Goal: Task Accomplishment & Management: Use online tool/utility

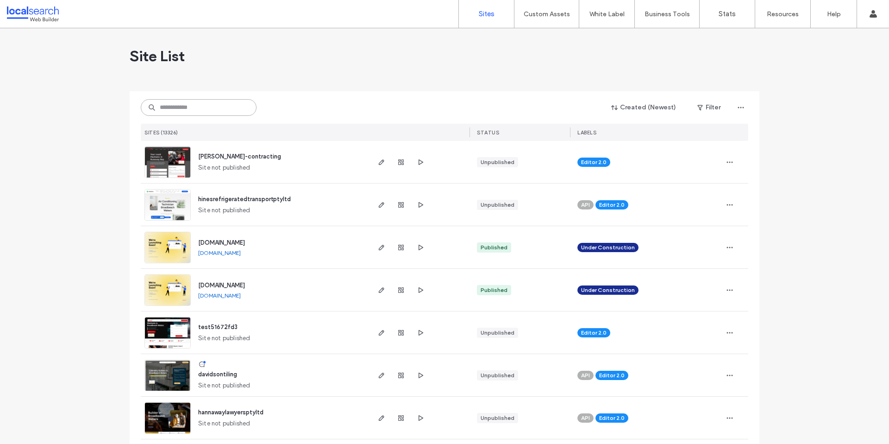
click at [156, 114] on input at bounding box center [199, 107] width 116 height 17
click at [165, 110] on input at bounding box center [199, 107] width 116 height 17
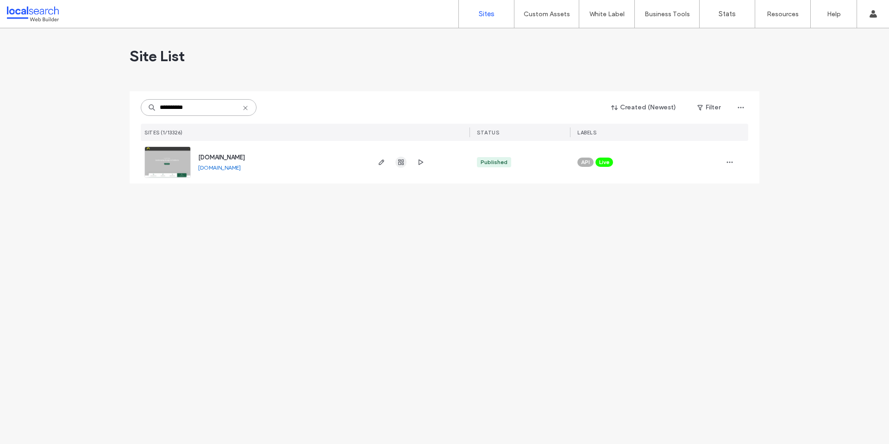
type input "**********"
click at [400, 157] on span "button" at bounding box center [400, 161] width 11 height 11
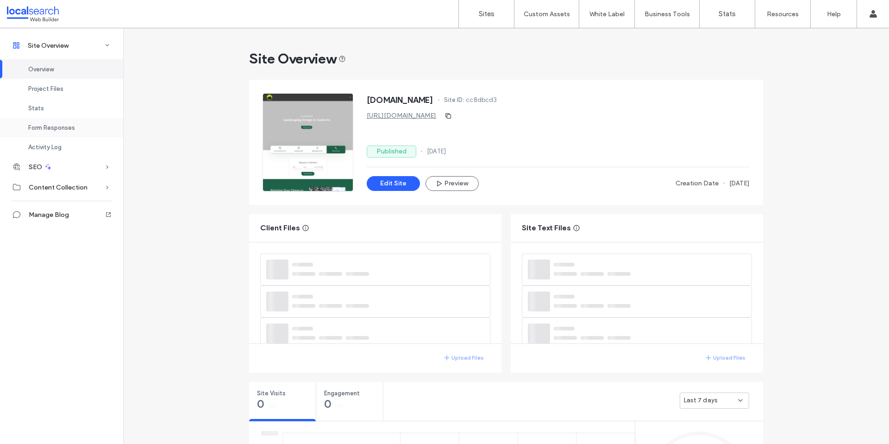
click at [57, 127] on span "Form Responses" at bounding box center [51, 127] width 47 height 7
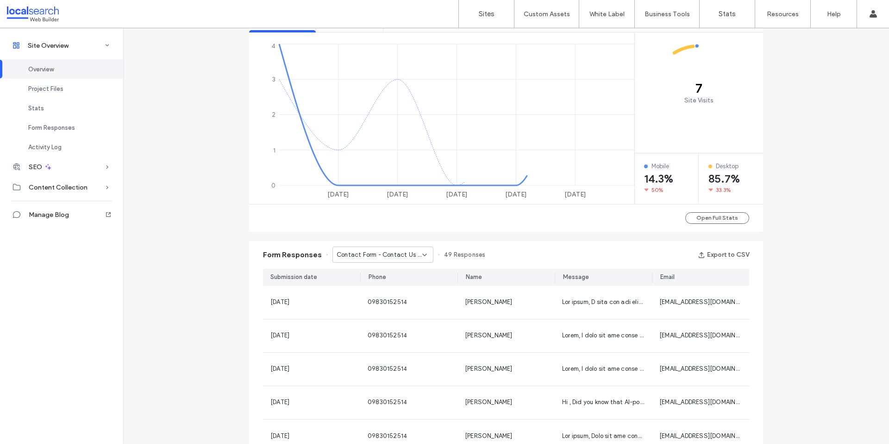
scroll to position [494, 0]
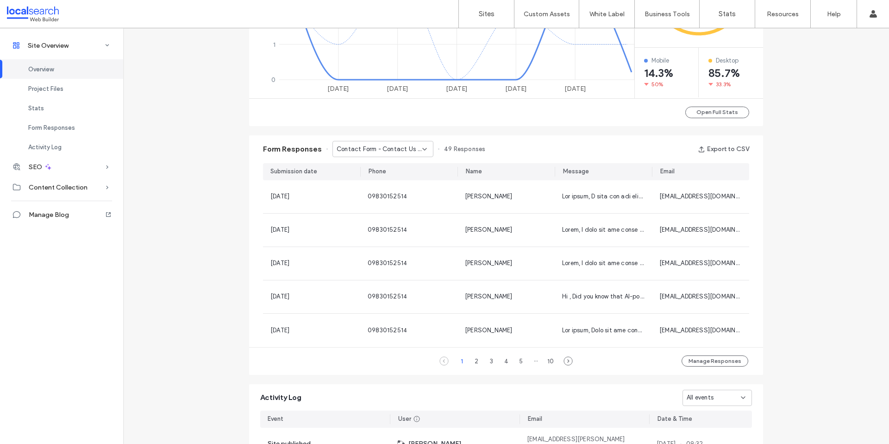
click at [376, 150] on span "Contact Form - Contact Us page" at bounding box center [380, 148] width 86 height 9
click at [288, 159] on div "Form Responses Contact Form - Contact Us page 49 Responses Export to CSV" at bounding box center [506, 149] width 514 height 28
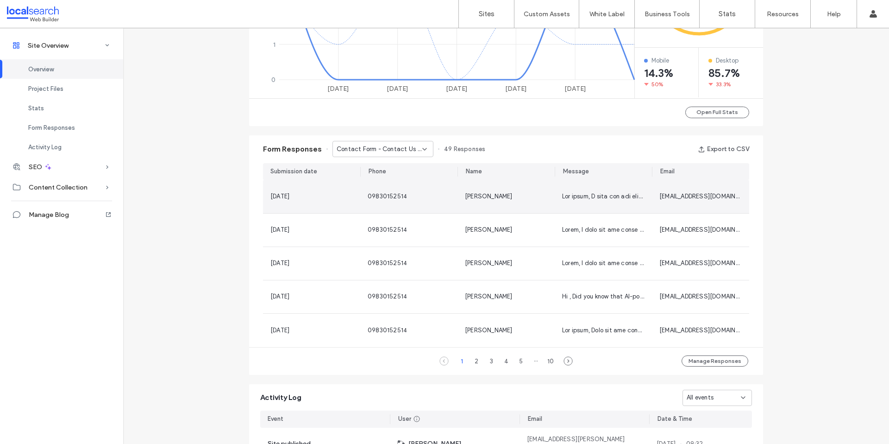
click at [356, 191] on div "[DATE]" at bounding box center [311, 196] width 97 height 33
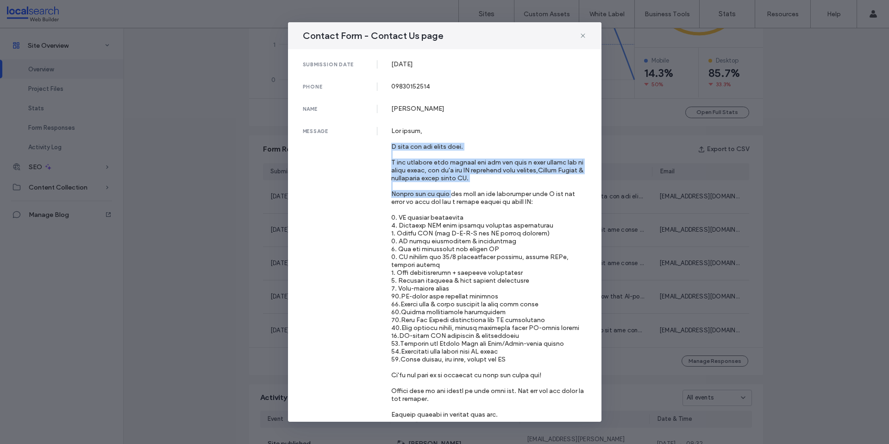
drag, startPoint x: 380, startPoint y: 144, endPoint x: 439, endPoint y: 203, distance: 83.2
click at [439, 203] on div "message" at bounding box center [445, 284] width 284 height 315
click at [440, 203] on div at bounding box center [488, 284] width 195 height 315
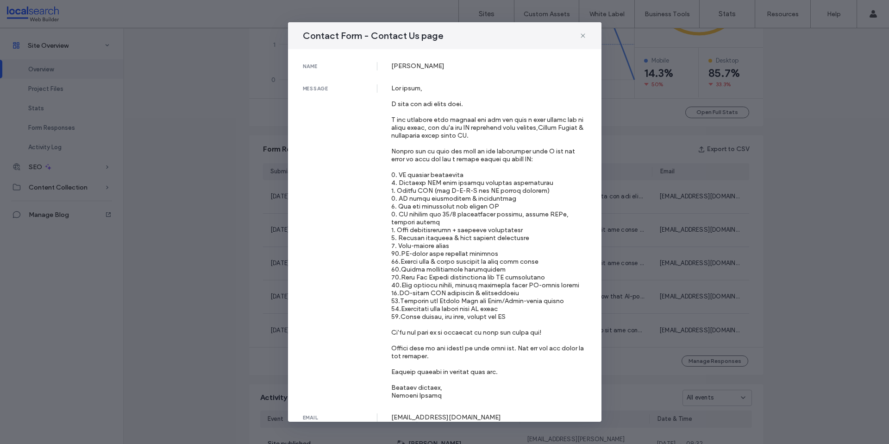
scroll to position [46, 0]
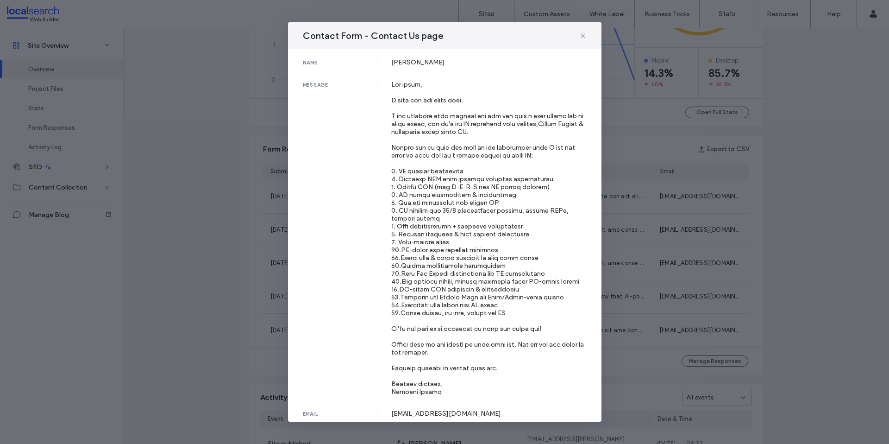
click at [186, 168] on div "Contact Form - Contact Us page submission date [DATE] phone [PHONE_NUMBER] name…" at bounding box center [444, 222] width 889 height 444
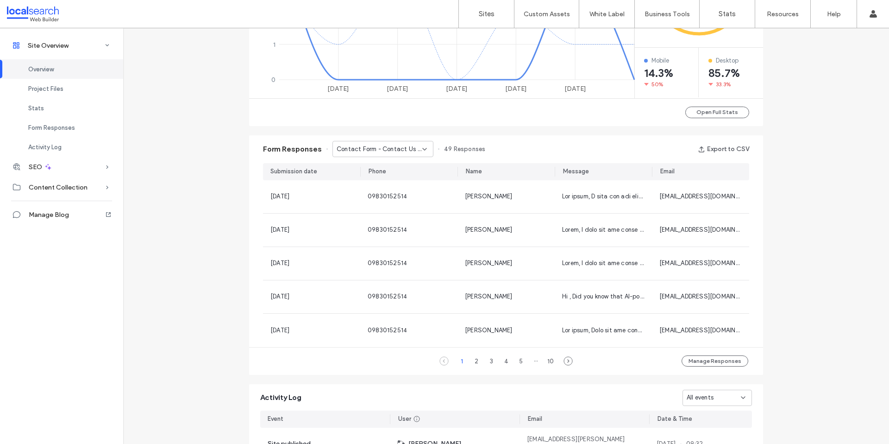
click at [344, 148] on span "Contact Form - Contact Us page" at bounding box center [380, 148] width 86 height 9
click at [356, 173] on div "Contact Form - [GEOGRAPHIC_DATA] page" at bounding box center [378, 181] width 100 height 16
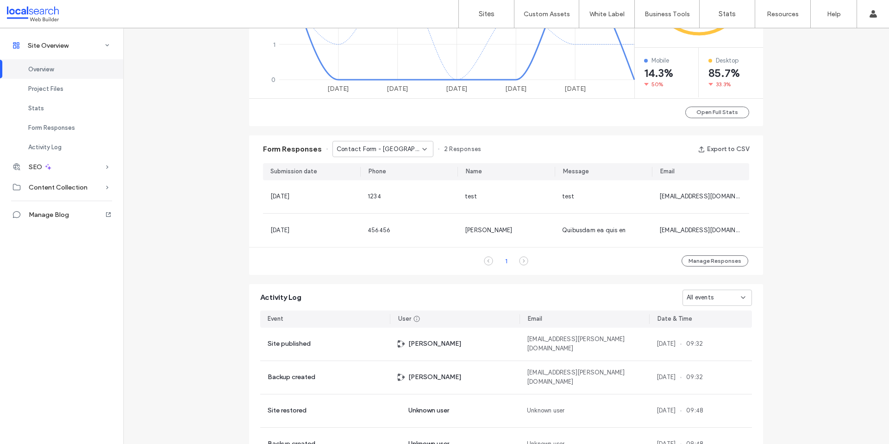
click at [371, 150] on span "Contact Form - [GEOGRAPHIC_DATA] page" at bounding box center [380, 148] width 86 height 9
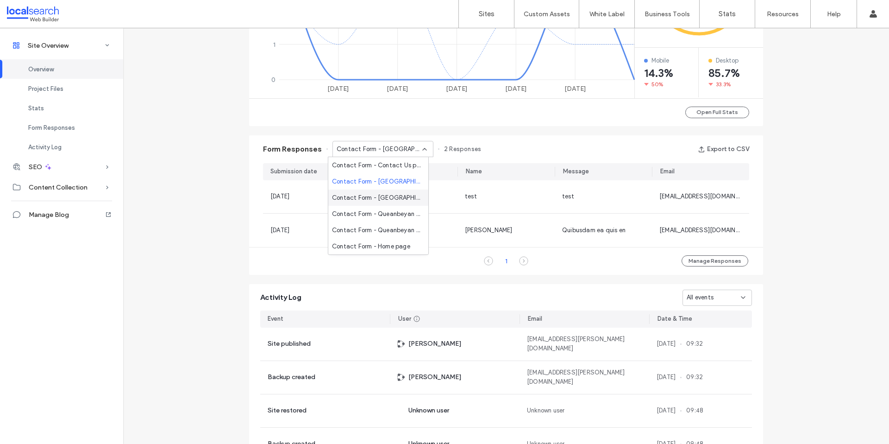
click at [383, 192] on div "Contact Form - [GEOGRAPHIC_DATA] page" at bounding box center [378, 197] width 100 height 16
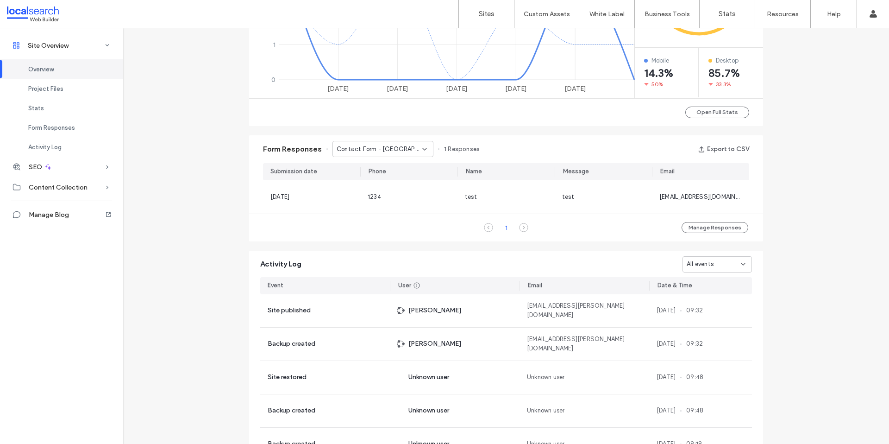
click at [374, 151] on span "Contact Form - [GEOGRAPHIC_DATA] page" at bounding box center [380, 148] width 86 height 9
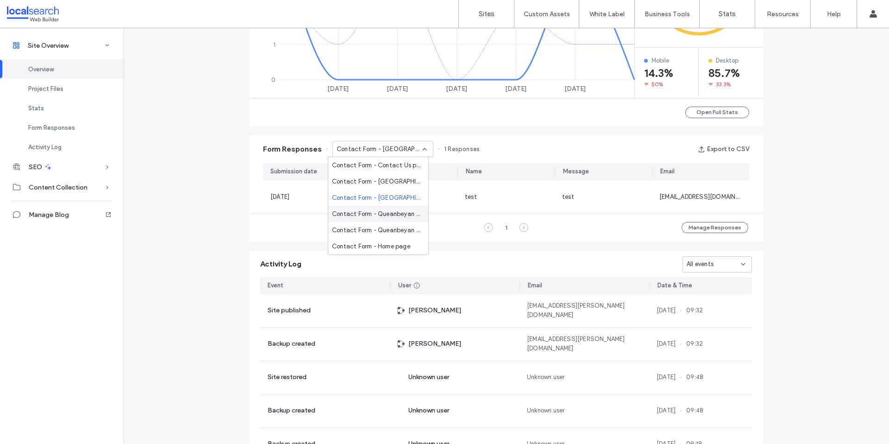
click at [382, 210] on span "Contact Form - Queanbeyan page" at bounding box center [376, 213] width 89 height 9
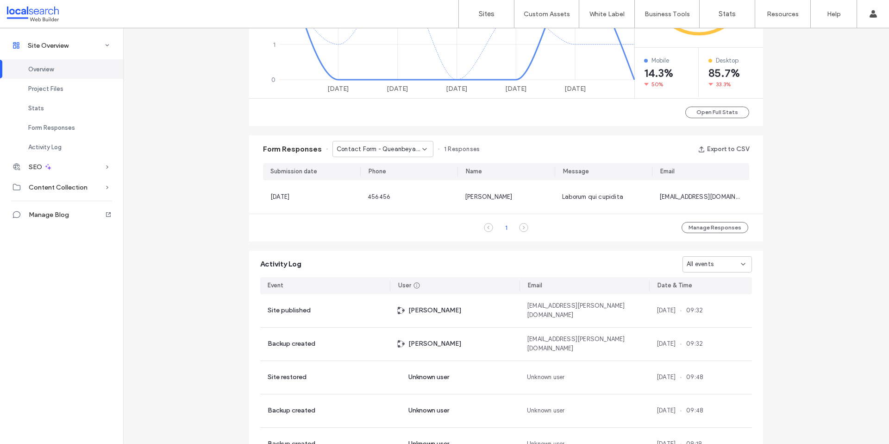
click at [356, 151] on span "Contact Form - Queanbeyan page" at bounding box center [380, 148] width 86 height 9
click at [368, 229] on span "Contact Form - Queanbeyan page" at bounding box center [376, 229] width 89 height 9
click at [376, 148] on span "Contact Form - Queanbeyan page" at bounding box center [380, 148] width 86 height 9
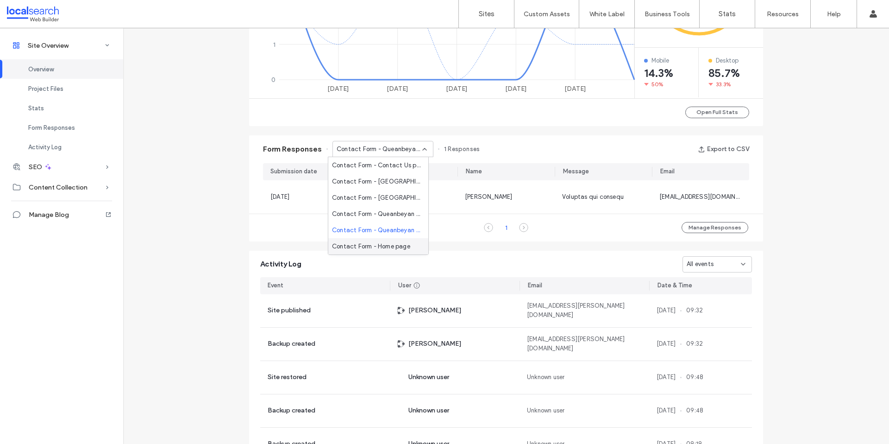
click at [361, 244] on span "Contact Form - Home page" at bounding box center [371, 246] width 78 height 9
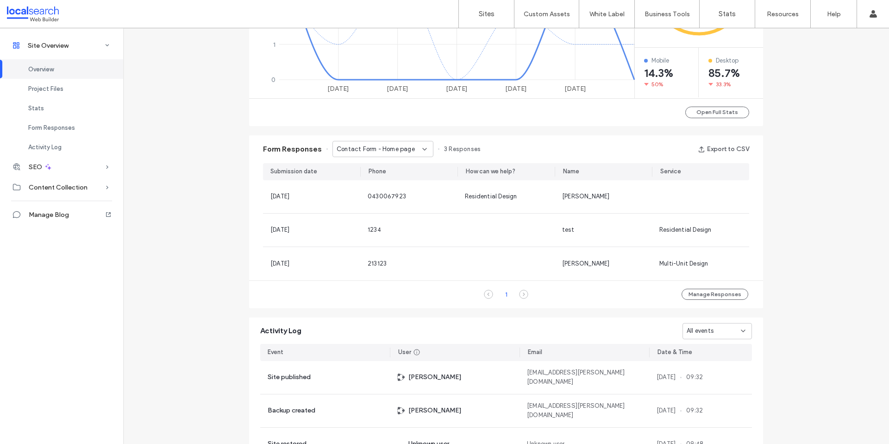
click at [385, 149] on span "Contact Form - Home page" at bounding box center [376, 148] width 78 height 9
click at [381, 161] on span "Contact Form - Contact Us page" at bounding box center [376, 165] width 89 height 9
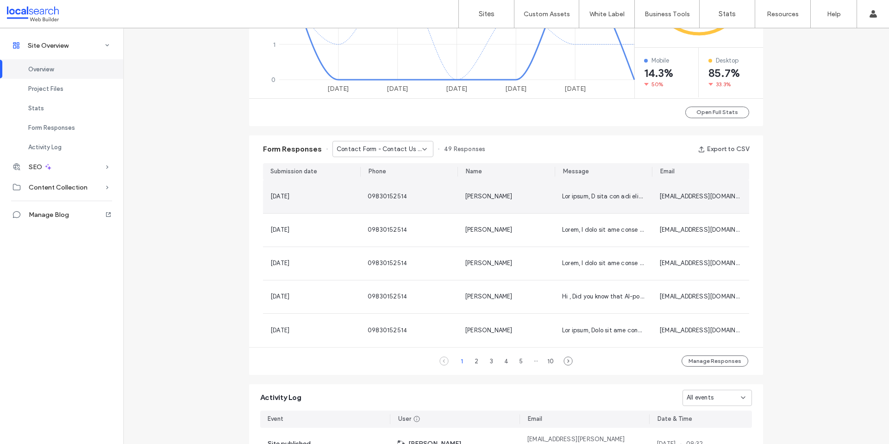
click at [401, 188] on div "09830152514" at bounding box center [408, 196] width 97 height 33
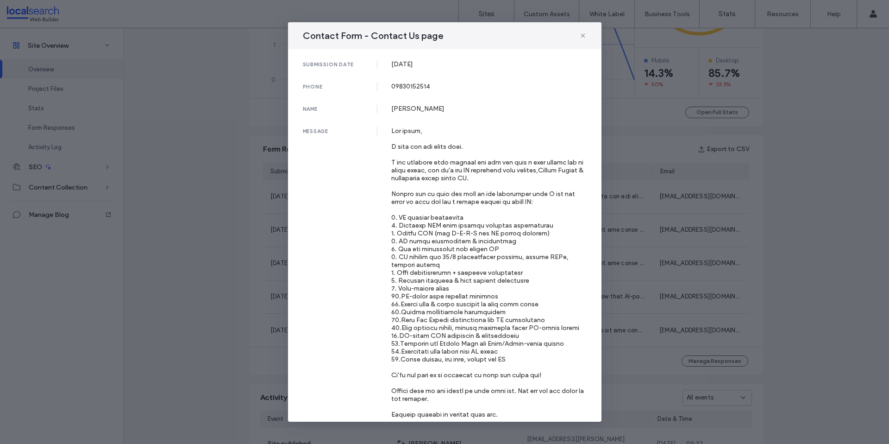
click at [251, 182] on div "Contact Form - Contact Us page submission date [DATE] phone [PHONE_NUMBER] name…" at bounding box center [444, 222] width 889 height 444
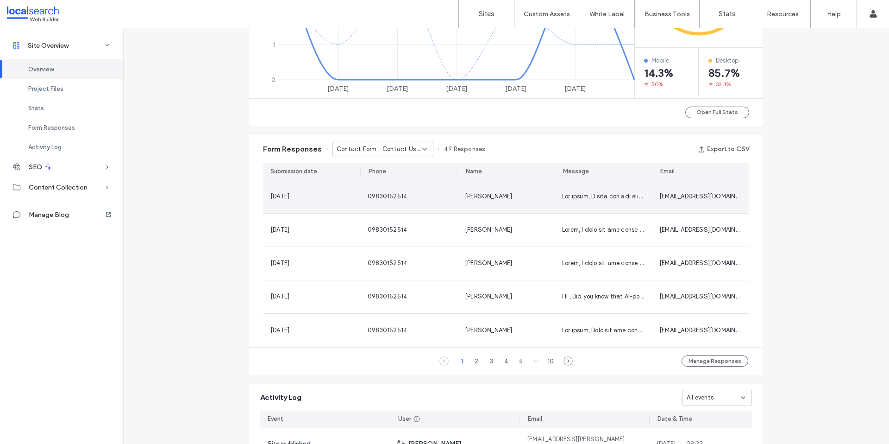
click at [393, 185] on div "09830152514" at bounding box center [408, 196] width 97 height 33
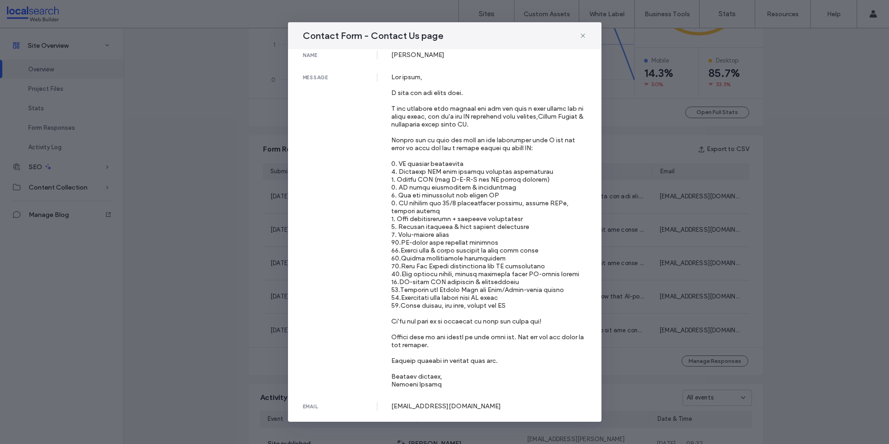
scroll to position [62, 0]
click at [198, 199] on div "Contact Form - Contact Us page submission date [DATE] phone [PHONE_NUMBER] name…" at bounding box center [444, 222] width 889 height 444
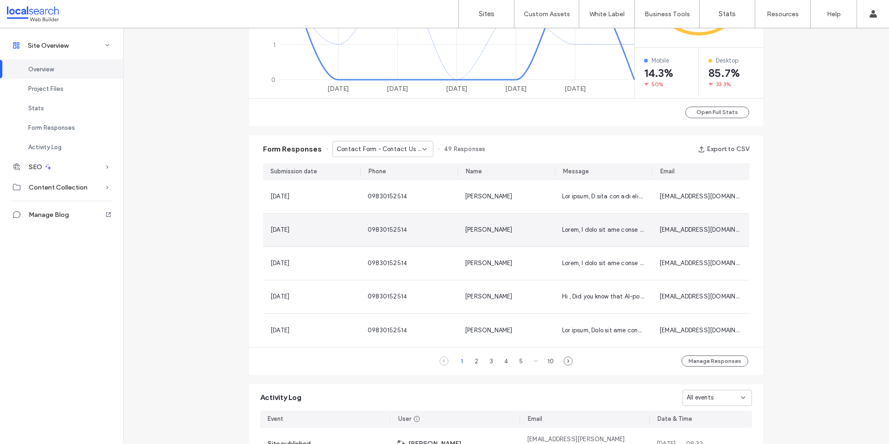
click at [388, 222] on div "09830152514" at bounding box center [408, 229] width 97 height 33
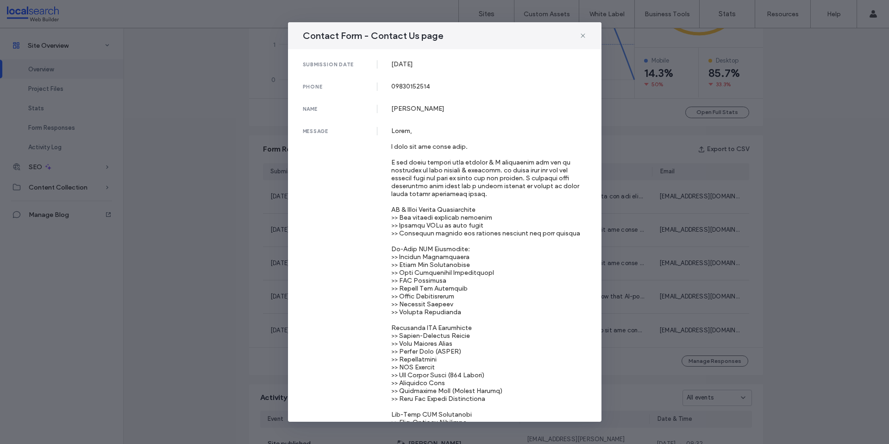
click at [231, 200] on div "Contact Form - Contact Us page submission date [DATE] phone [PHONE_NUMBER] name…" at bounding box center [444, 222] width 889 height 444
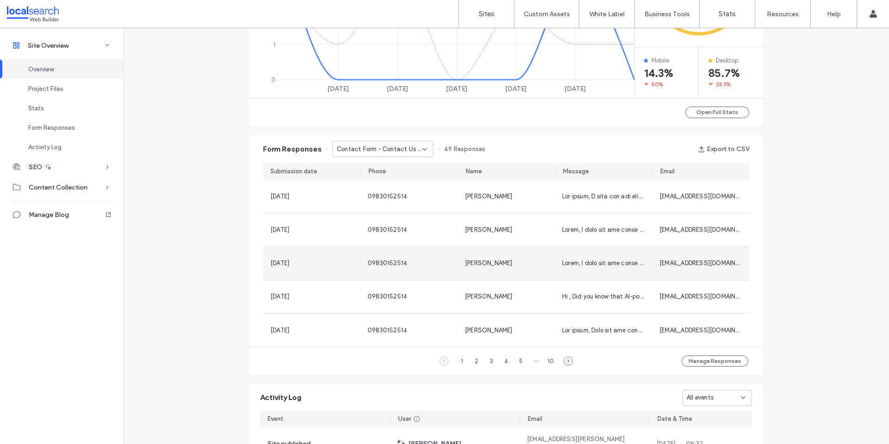
click at [380, 263] on span "09830152514" at bounding box center [387, 262] width 39 height 7
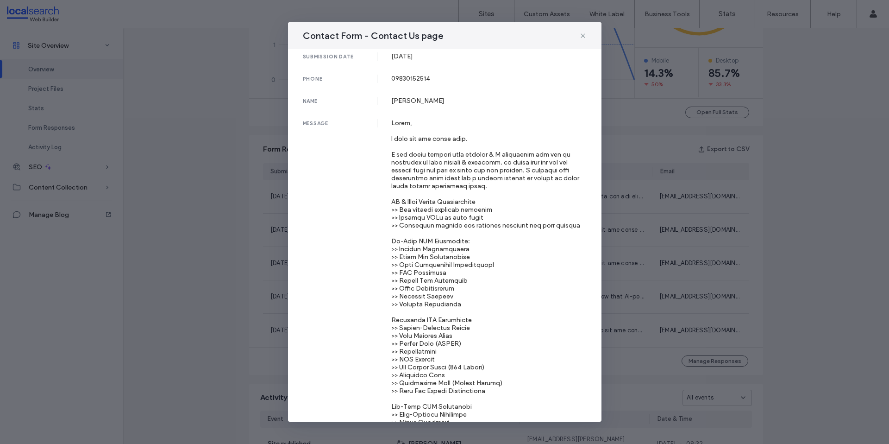
scroll to position [18, 0]
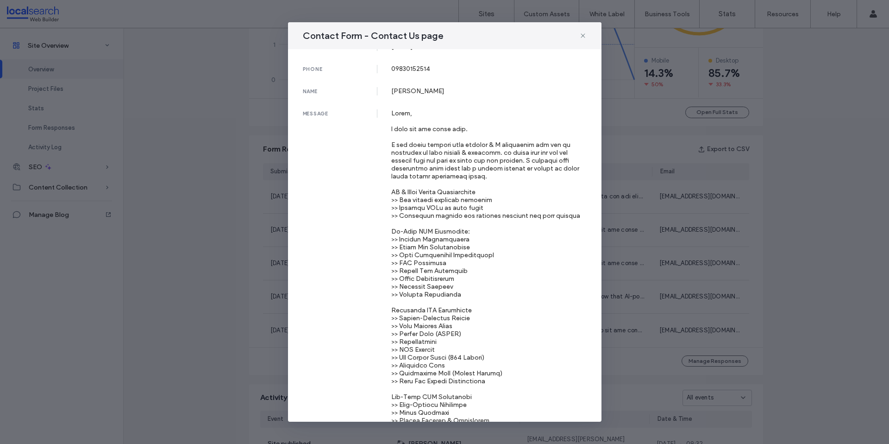
click at [215, 224] on div "Contact Form - Contact Us page submission date [DATE] phone [PHONE_NUMBER] name…" at bounding box center [444, 222] width 889 height 444
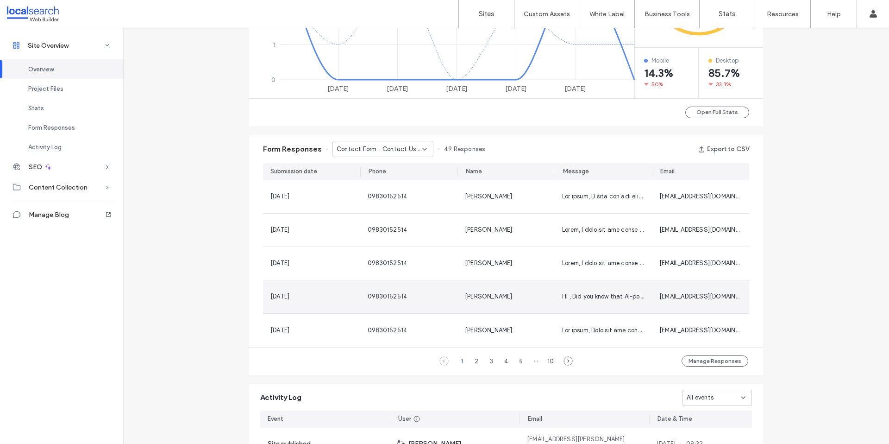
click at [388, 293] on span "09830152514" at bounding box center [387, 296] width 39 height 7
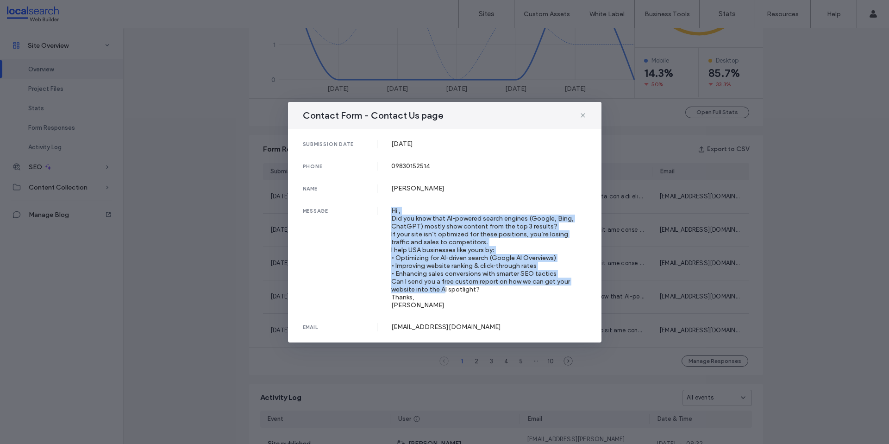
drag, startPoint x: 390, startPoint y: 211, endPoint x: 401, endPoint y: 275, distance: 65.8
click at [441, 285] on div "message Hi , Did you know that AI-powered search engines (Google, Bing, ChatGPT…" at bounding box center [445, 257] width 284 height 102
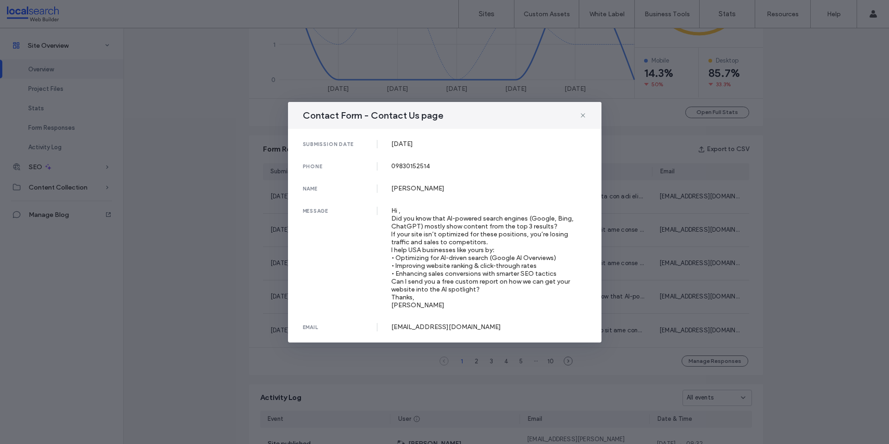
click at [232, 229] on div "Contact Form - Contact Us page submission date [DATE] phone [PHONE_NUMBER] name…" at bounding box center [444, 222] width 889 height 444
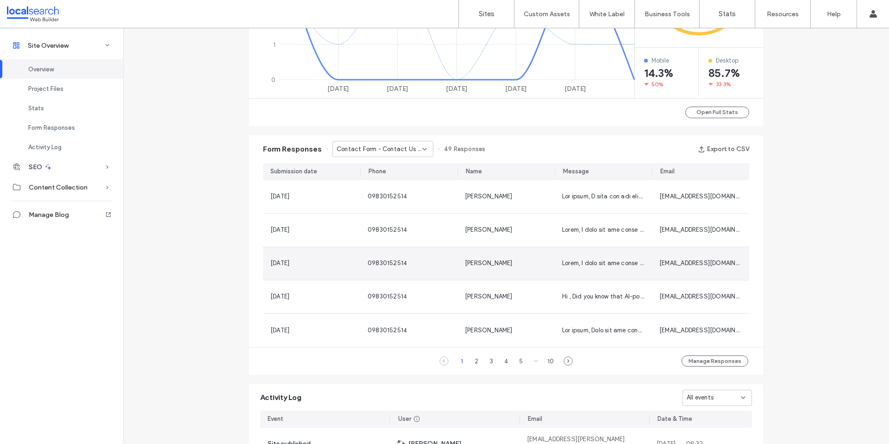
click at [382, 263] on span "09830152514" at bounding box center [387, 262] width 39 height 7
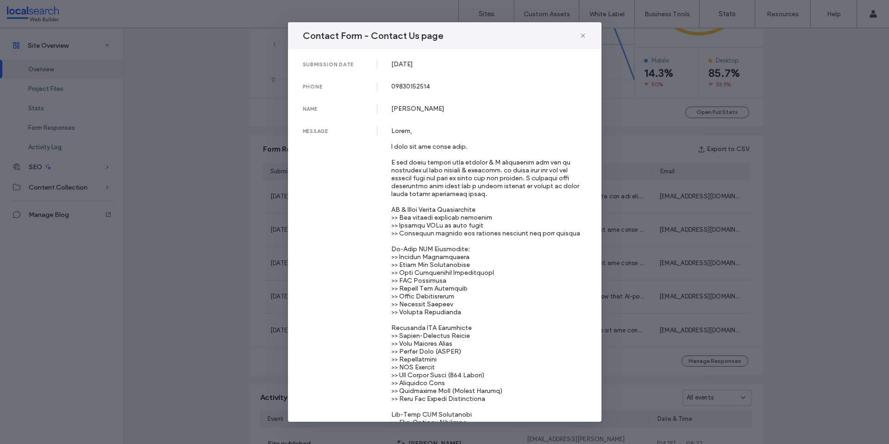
click at [250, 253] on div "Contact Form - Contact Us page submission date [DATE] phone [PHONE_NUMBER] name…" at bounding box center [444, 222] width 889 height 444
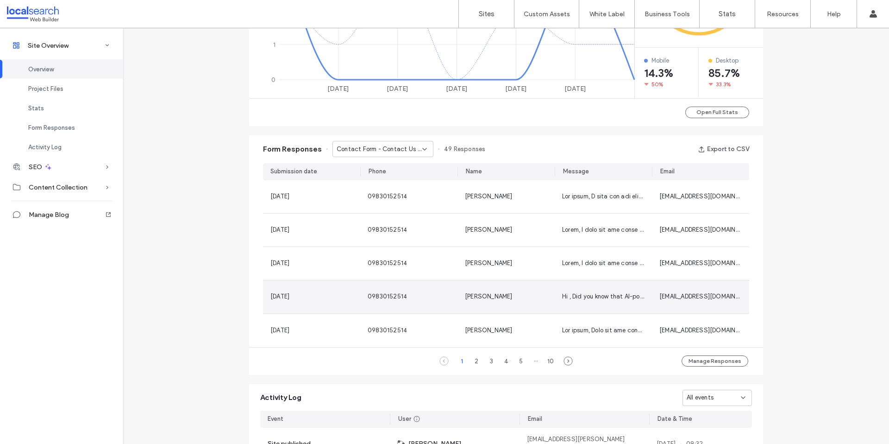
click at [375, 296] on span "09830152514" at bounding box center [387, 296] width 39 height 7
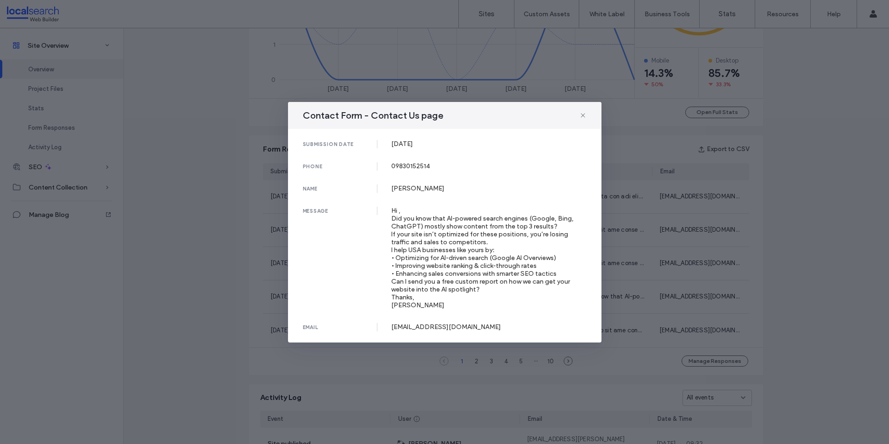
drag, startPoint x: 195, startPoint y: 260, endPoint x: 204, endPoint y: 262, distance: 9.0
click at [196, 260] on div "Contact Form - Contact Us page submission date [DATE] phone [PHONE_NUMBER] name…" at bounding box center [444, 222] width 889 height 444
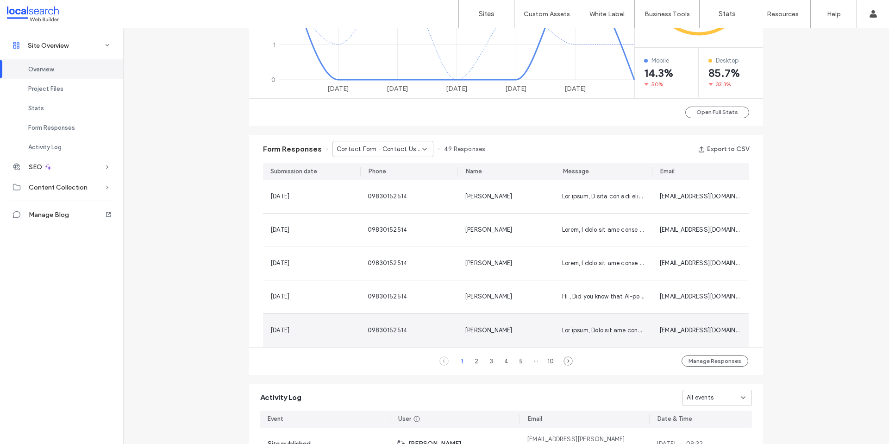
click at [382, 327] on span "09830152514" at bounding box center [387, 329] width 39 height 7
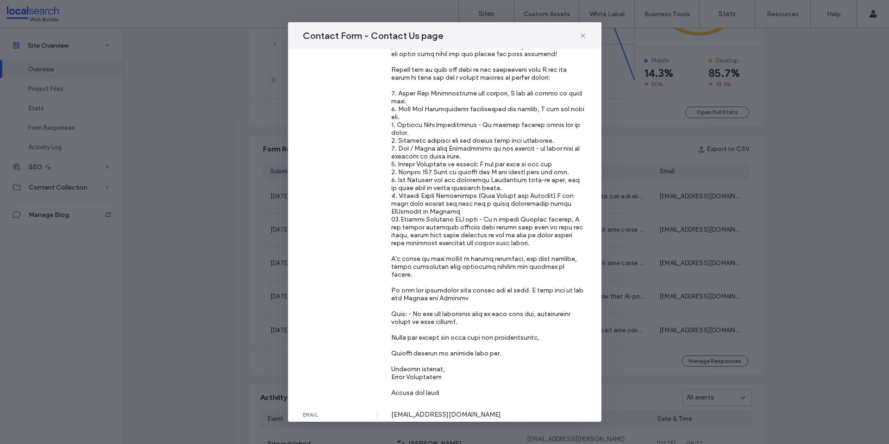
scroll to position [180, 0]
click at [240, 261] on div "Contact Form - Contact Us page submission date [DATE] phone [PHONE_NUMBER] name…" at bounding box center [444, 222] width 889 height 444
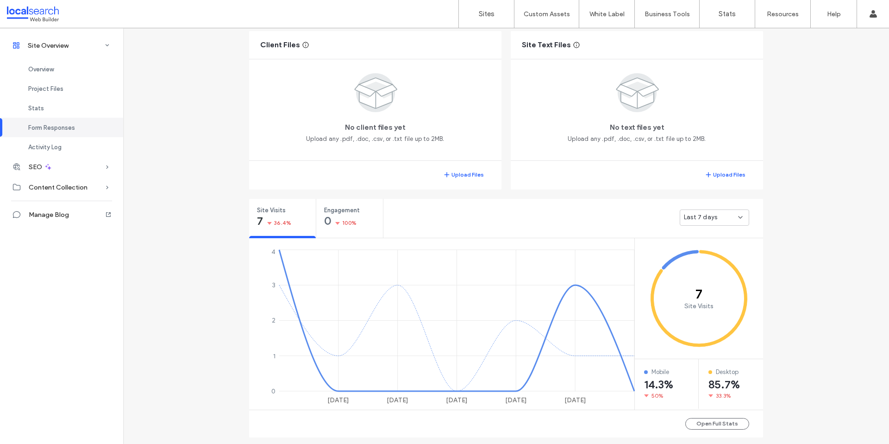
scroll to position [181, 0]
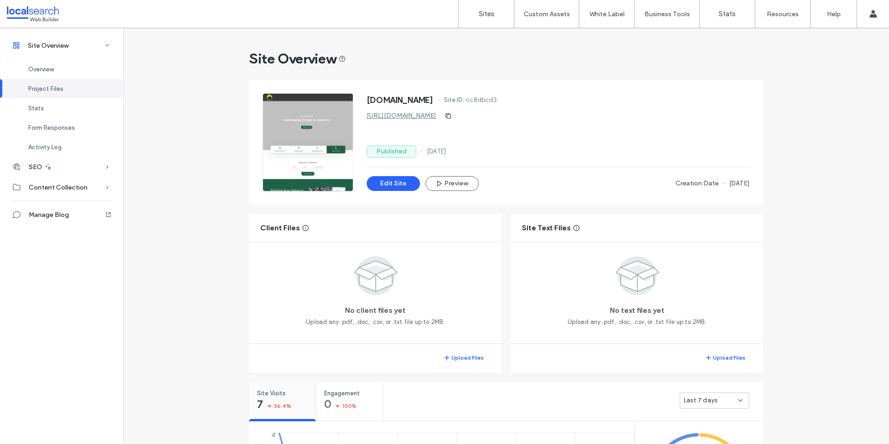
click at [281, 402] on span "36.4%" at bounding box center [282, 405] width 17 height 9
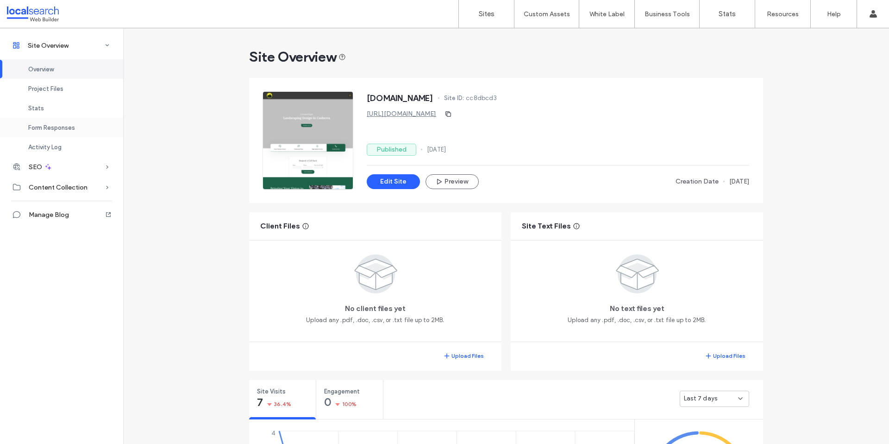
click at [62, 131] on div "Form Responses" at bounding box center [61, 127] width 123 height 19
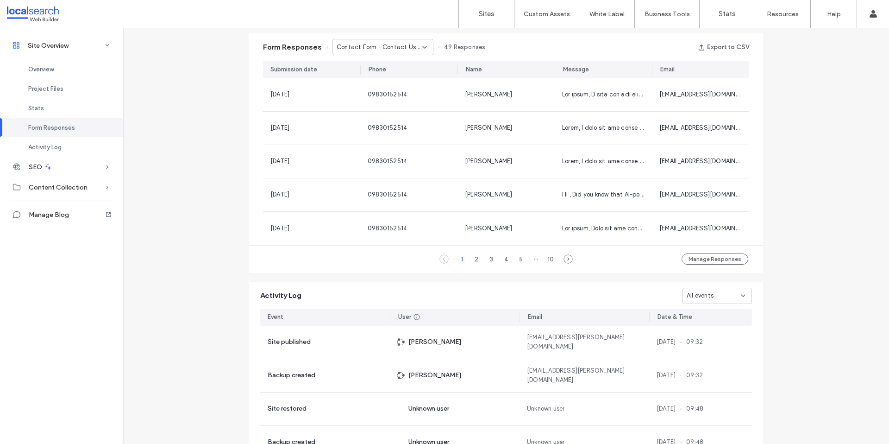
scroll to position [597, 0]
click at [70, 145] on div "Activity Log" at bounding box center [61, 146] width 123 height 19
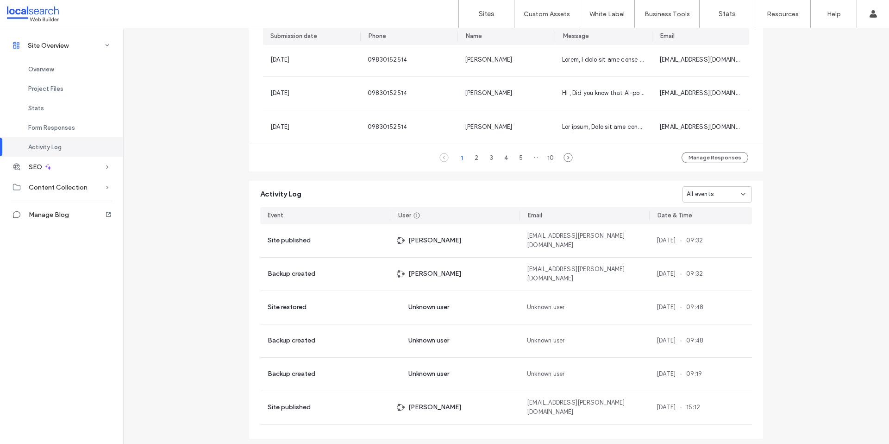
scroll to position [721, 0]
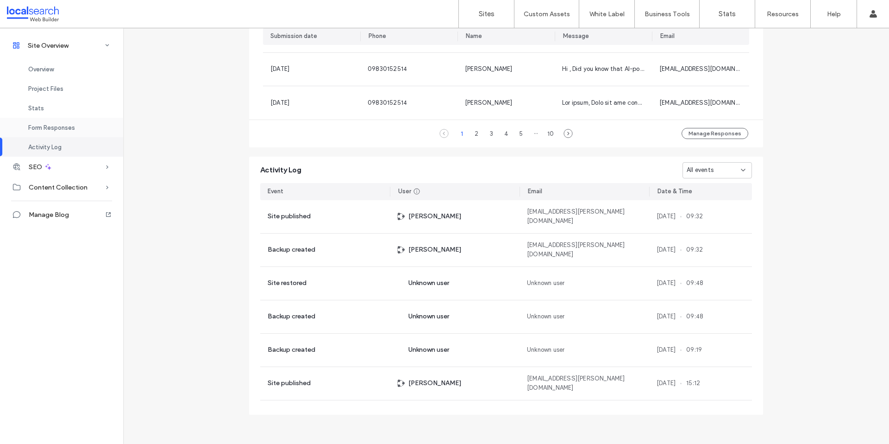
click at [65, 129] on span "Form Responses" at bounding box center [51, 127] width 47 height 7
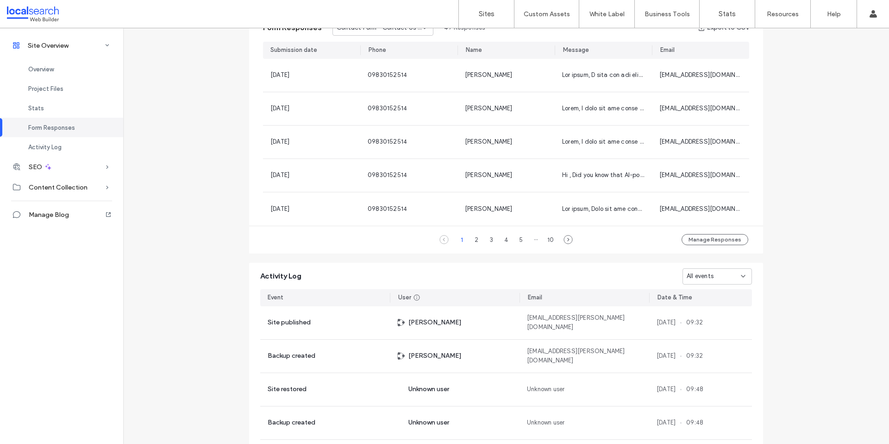
scroll to position [597, 0]
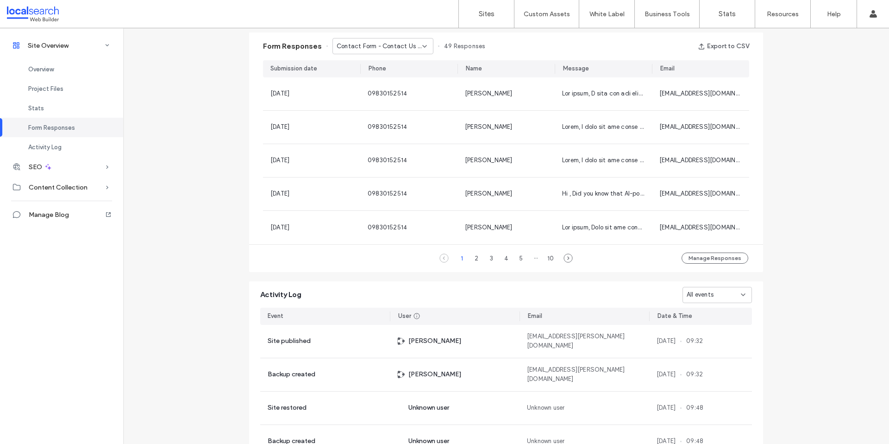
click at [367, 44] on span "Contact Form - Contact Us page" at bounding box center [380, 46] width 86 height 9
click at [366, 58] on span "Contact Form - Contact Us page" at bounding box center [376, 62] width 89 height 9
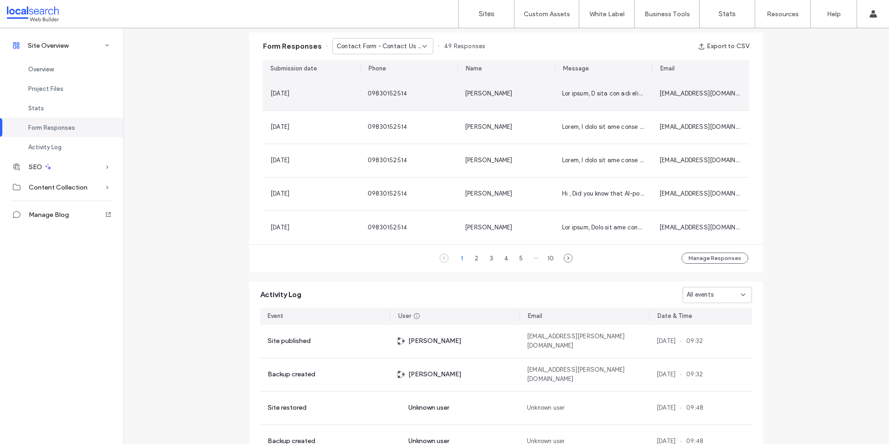
click at [385, 97] on div "09830152514" at bounding box center [387, 93] width 39 height 9
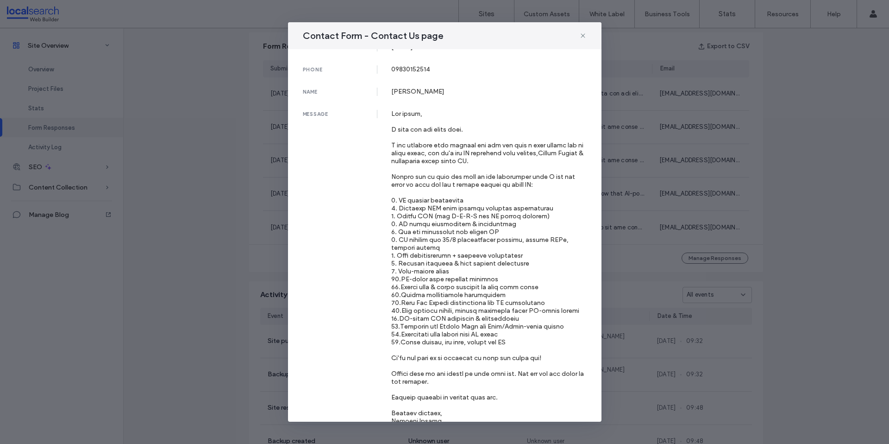
scroll to position [62, 0]
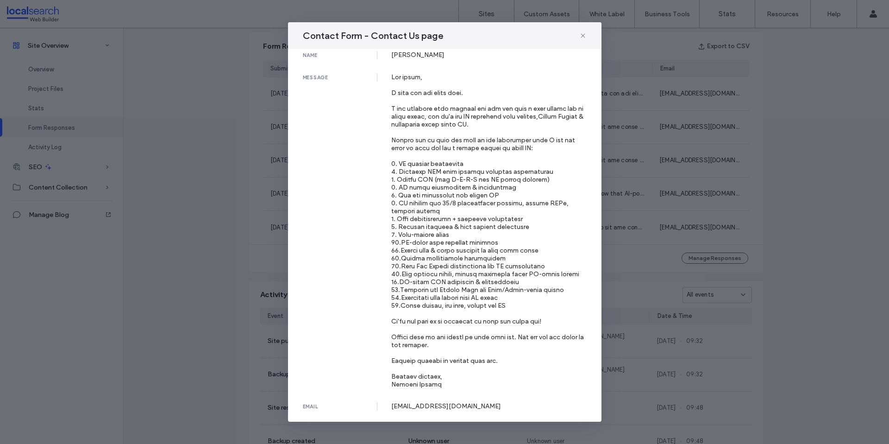
click at [274, 192] on div "Contact Form - Contact Us page submission date [DATE] phone [PHONE_NUMBER] name…" at bounding box center [444, 222] width 889 height 444
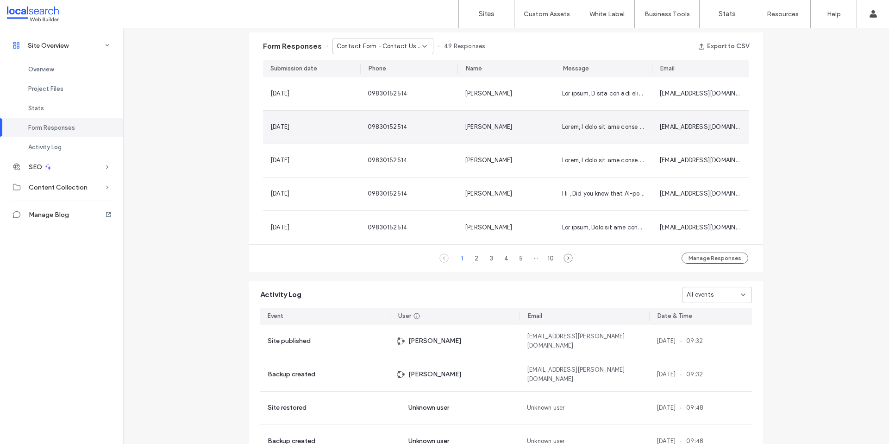
click at [373, 125] on span "09830152514" at bounding box center [387, 126] width 39 height 7
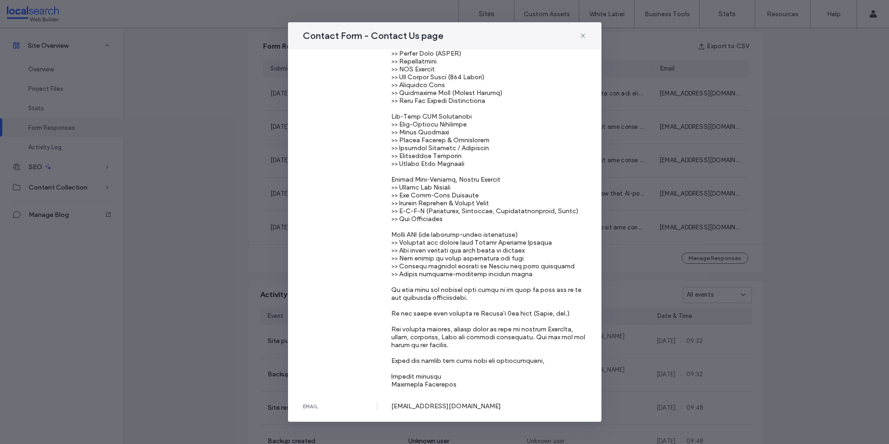
scroll to position [313, 0]
click at [159, 196] on div "Contact Form - Contact Us page submission date [DATE] phone [PHONE_NUMBER] name…" at bounding box center [444, 222] width 889 height 444
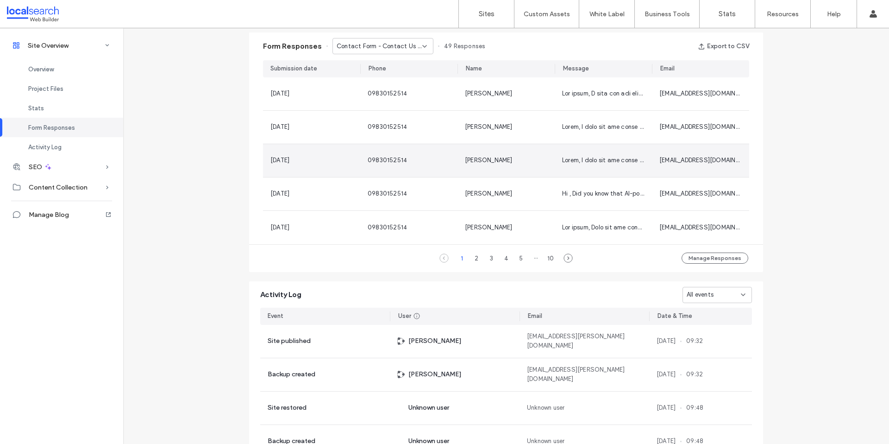
click at [469, 160] on span "[PERSON_NAME]" at bounding box center [489, 159] width 48 height 7
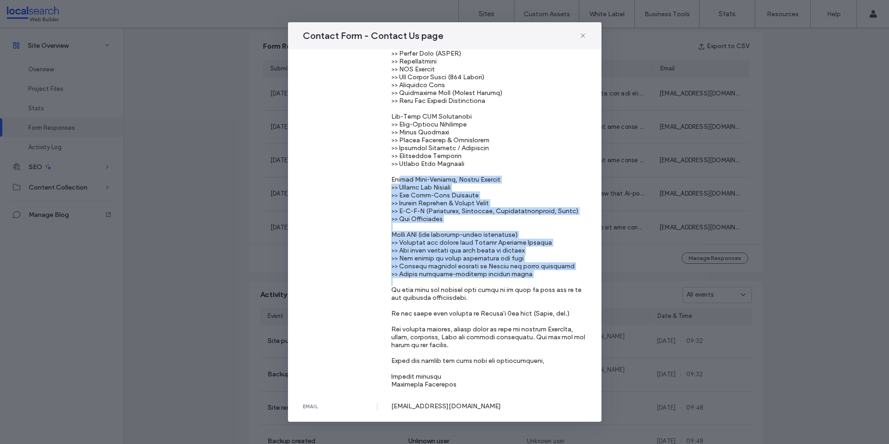
drag, startPoint x: 395, startPoint y: 173, endPoint x: 533, endPoint y: 266, distance: 166.0
click at [533, 266] on div at bounding box center [488, 108] width 195 height 559
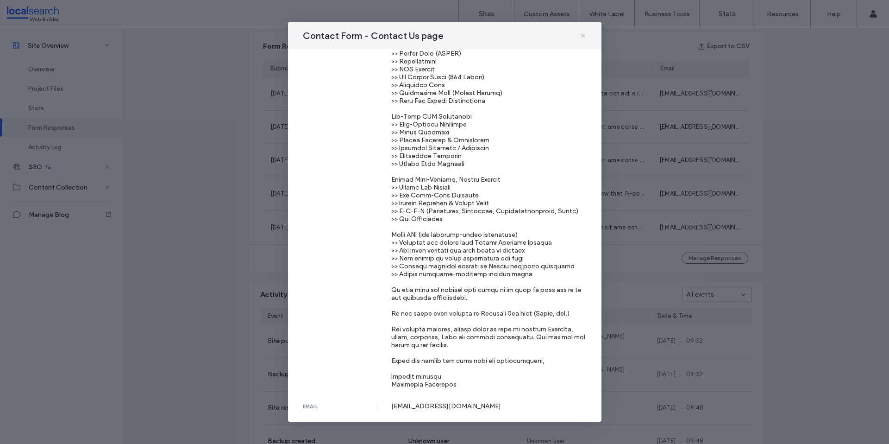
click at [582, 31] on span at bounding box center [582, 36] width 7 height 12
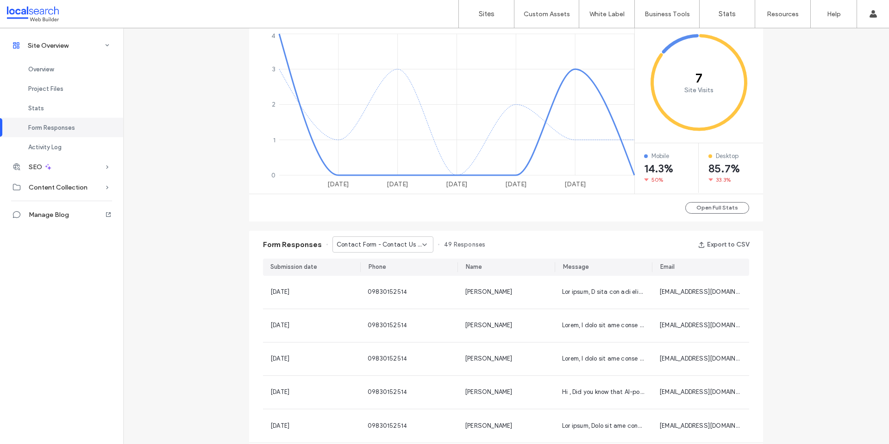
scroll to position [14, 0]
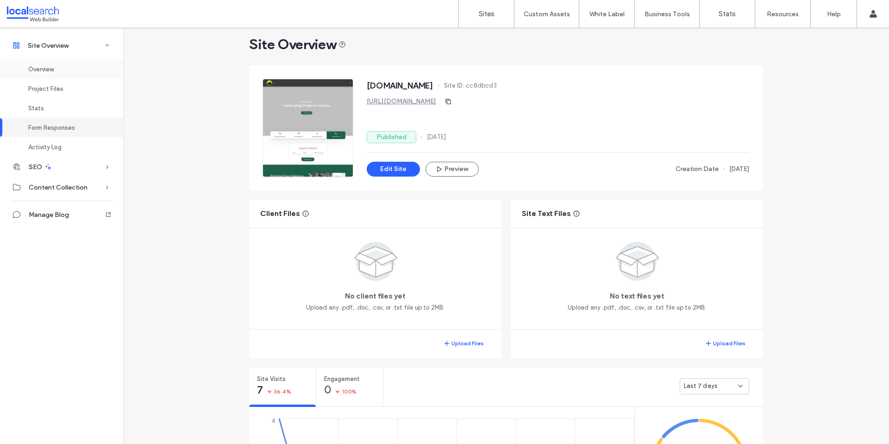
click at [39, 67] on span "Overview" at bounding box center [40, 69] width 25 height 7
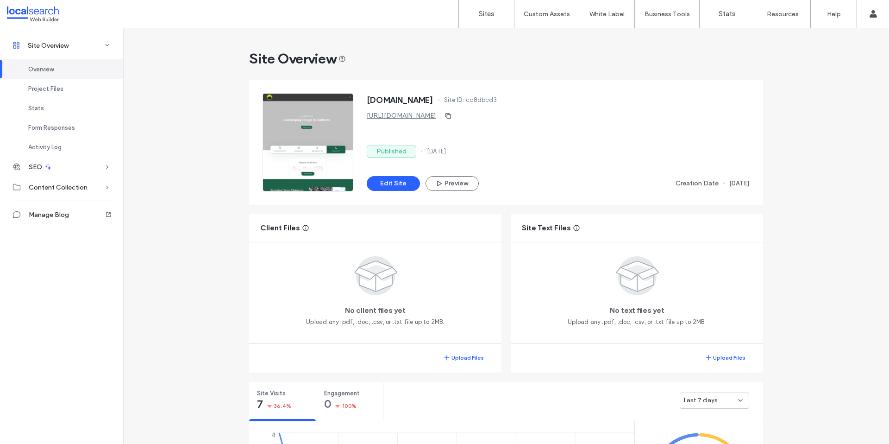
click at [383, 176] on button "Edit Site" at bounding box center [393, 183] width 53 height 15
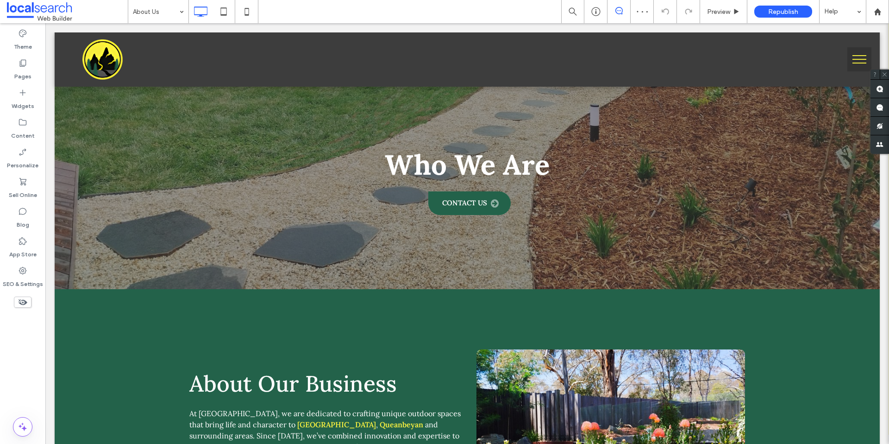
scroll to position [14, 0]
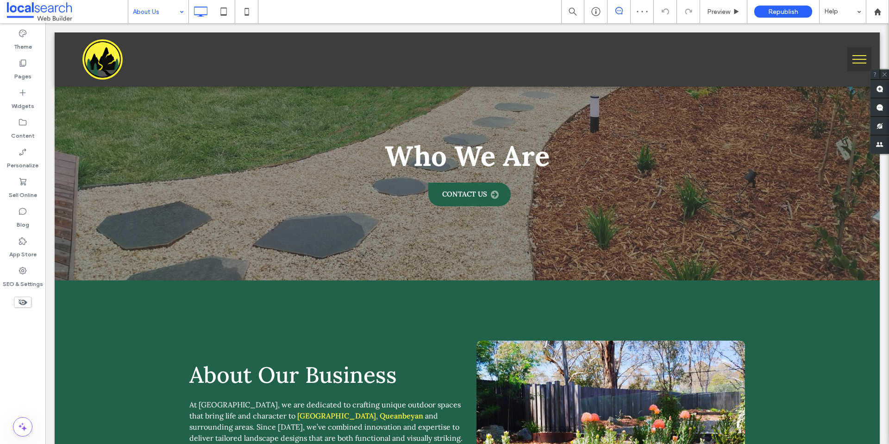
click at [161, 6] on input at bounding box center [156, 11] width 46 height 23
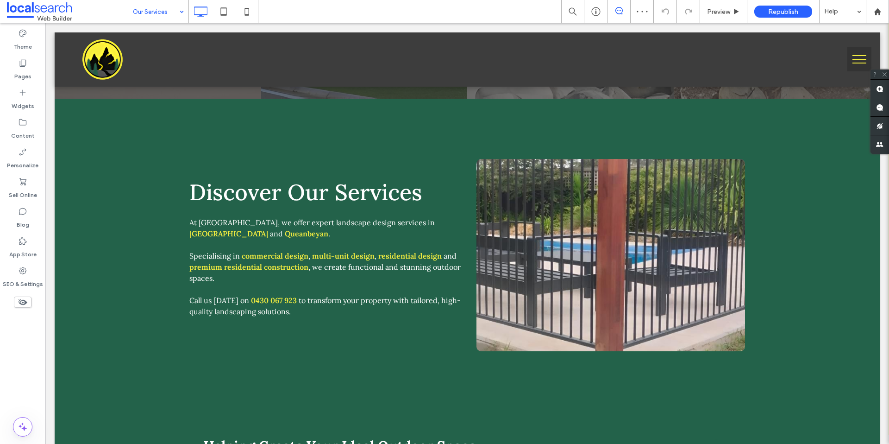
scroll to position [212, 0]
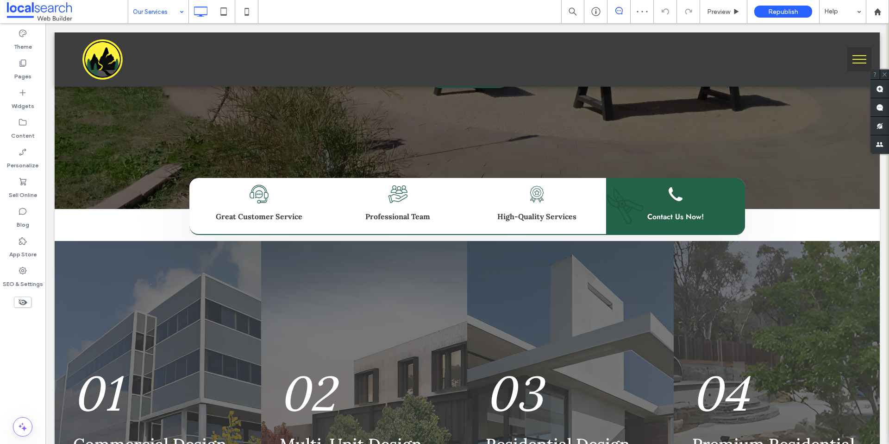
click at [157, 18] on input at bounding box center [156, 11] width 46 height 23
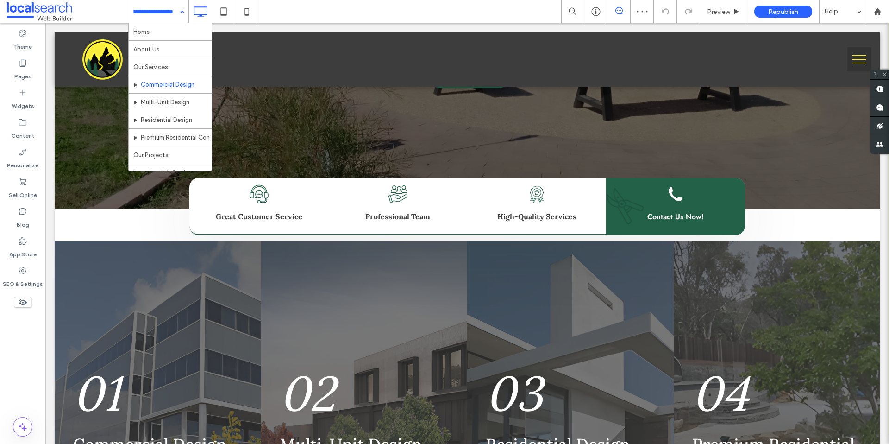
click at [148, 16] on input at bounding box center [156, 11] width 46 height 23
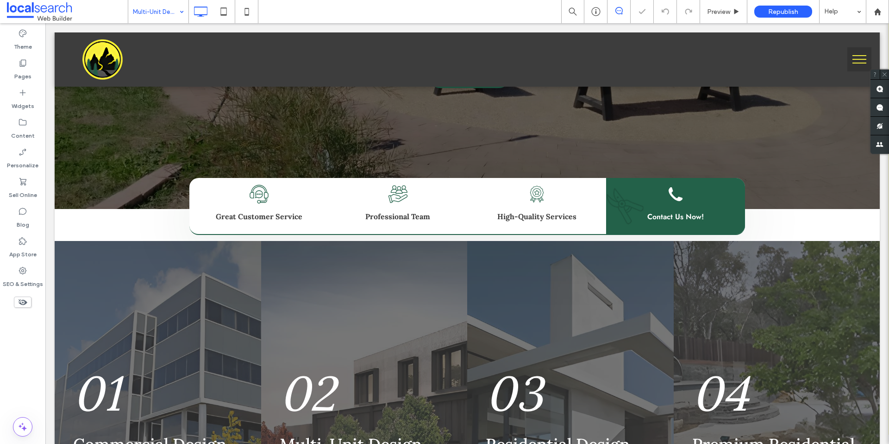
click at [168, 16] on input at bounding box center [156, 11] width 46 height 23
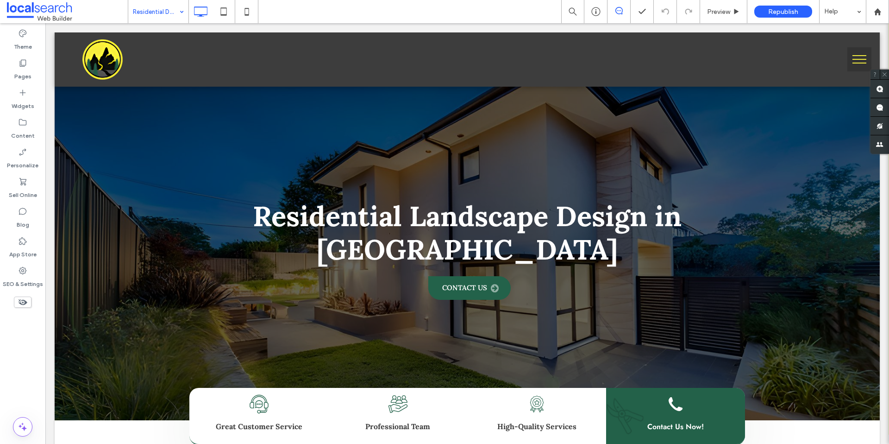
click at [162, 18] on input at bounding box center [156, 11] width 46 height 23
click at [161, 13] on input at bounding box center [156, 11] width 46 height 23
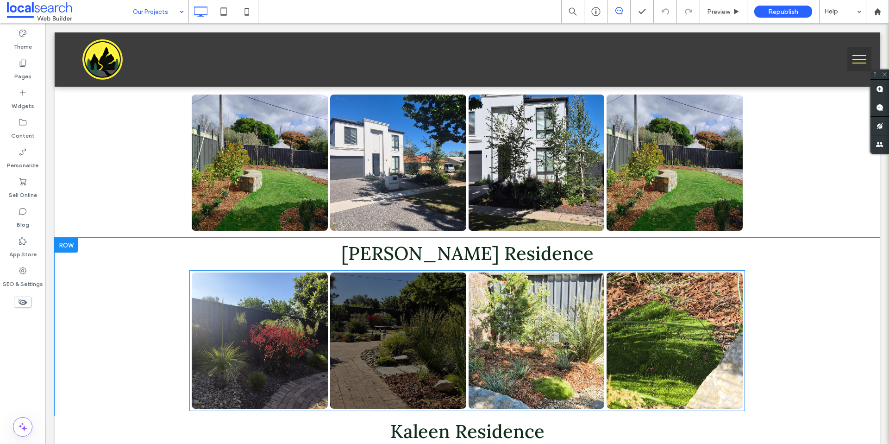
scroll to position [713, 0]
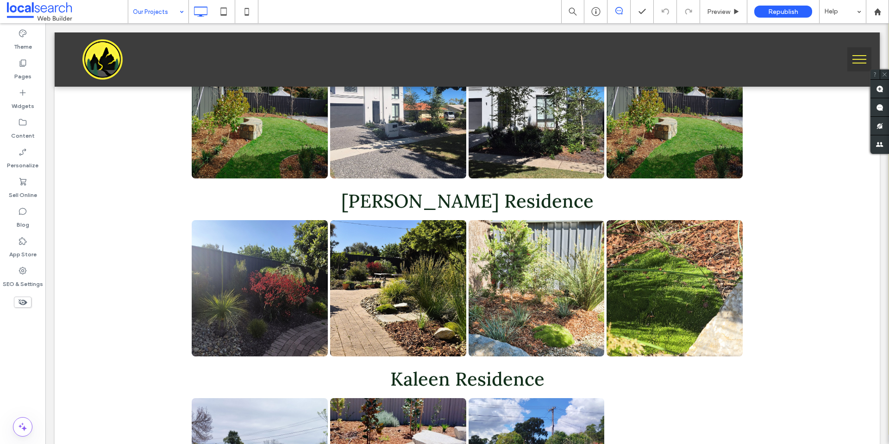
click at [141, 19] on input at bounding box center [156, 11] width 46 height 23
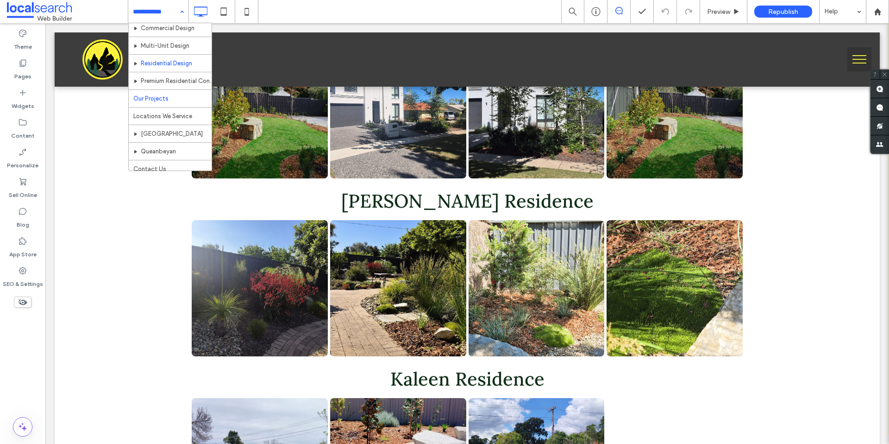
scroll to position [63, 0]
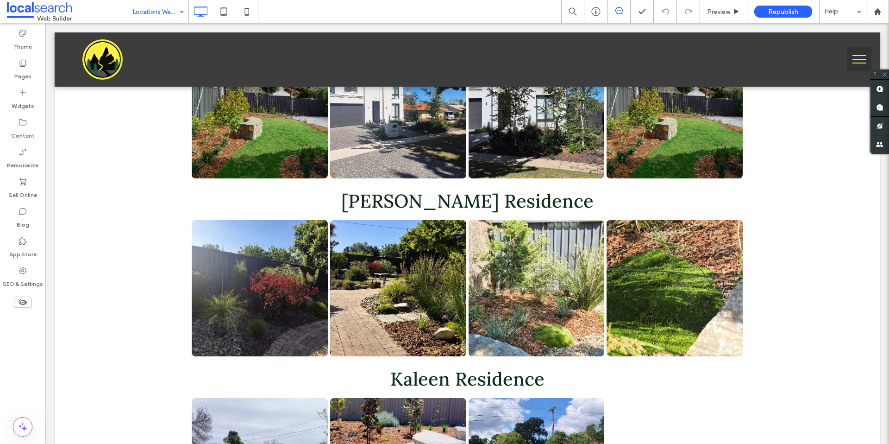
click at [165, 6] on input at bounding box center [156, 11] width 46 height 23
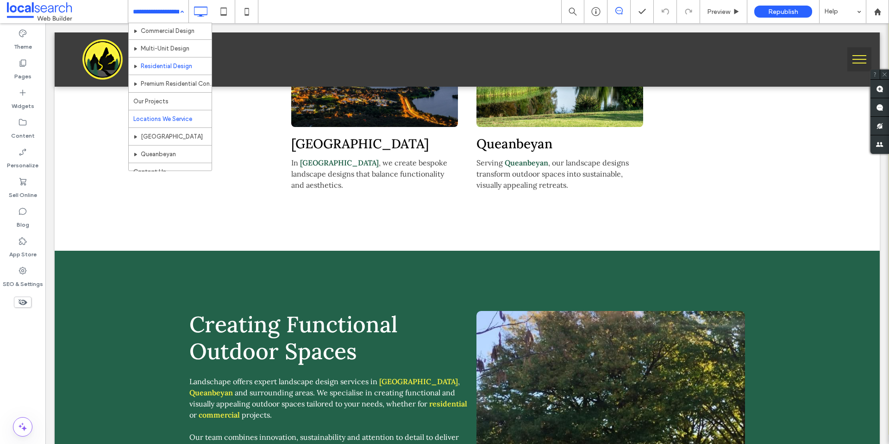
scroll to position [63, 0]
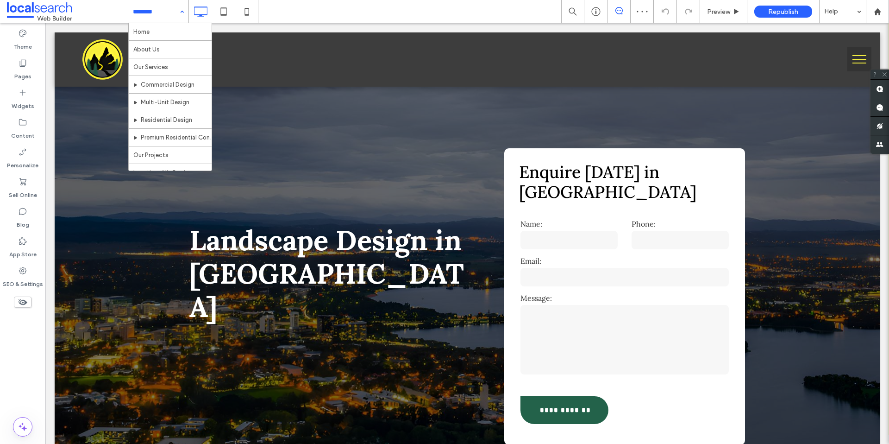
click at [136, 15] on input at bounding box center [156, 11] width 46 height 23
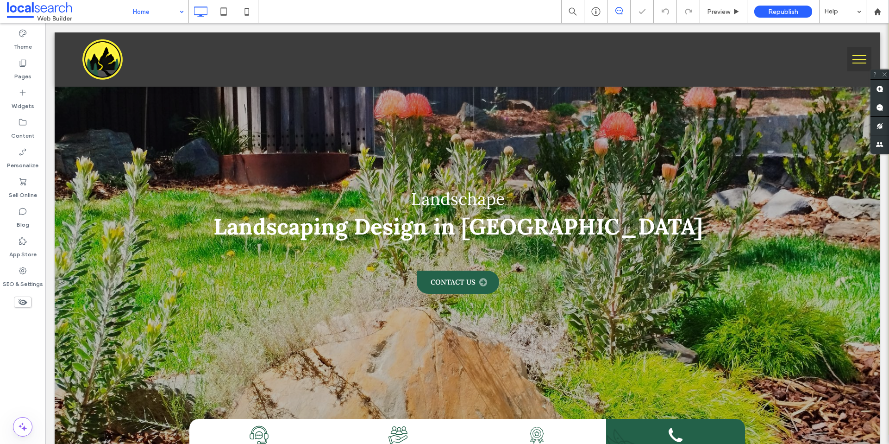
click at [149, 9] on input at bounding box center [156, 11] width 46 height 23
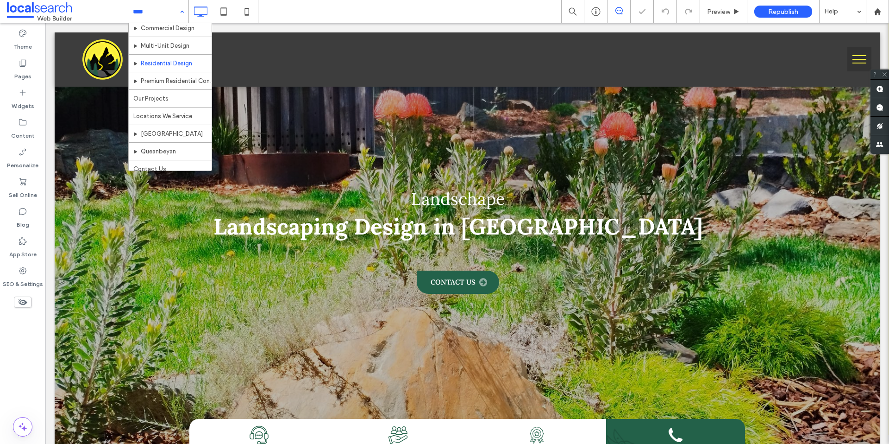
scroll to position [63, 0]
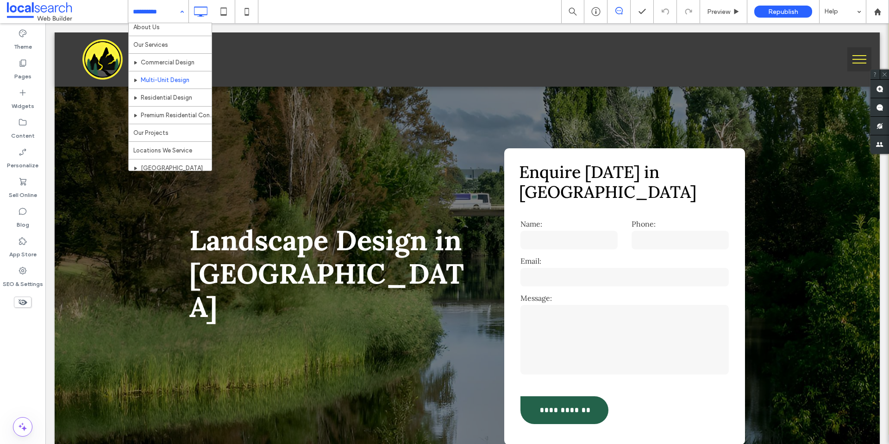
scroll to position [63, 0]
